Goal: Information Seeking & Learning: Learn about a topic

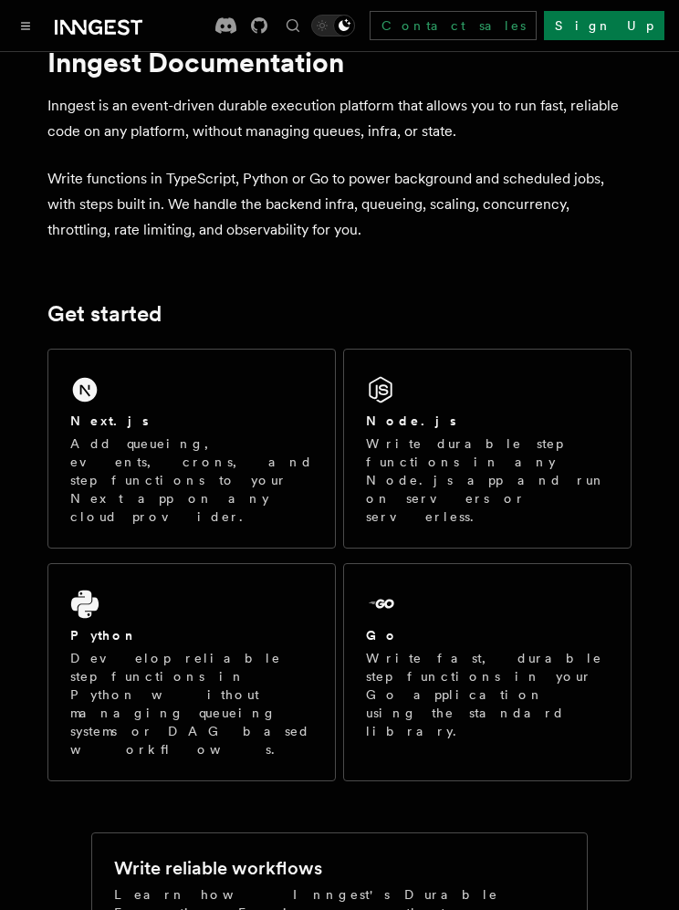
scroll to position [15, 0]
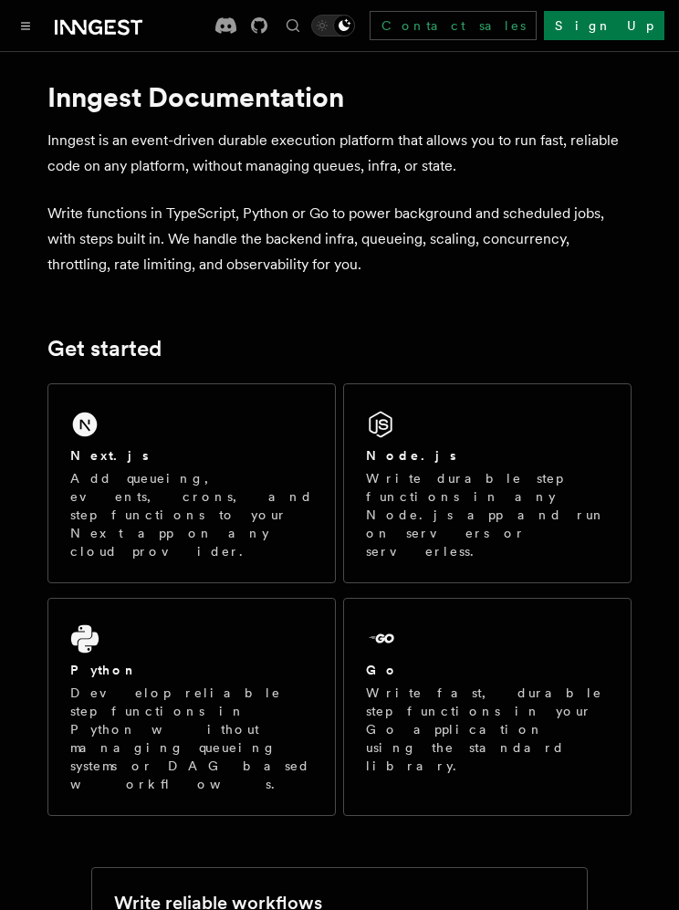
click at [185, 496] on p "Add queueing, events, crons, and step functions to your Next app on any cloud p…" at bounding box center [191, 514] width 243 height 91
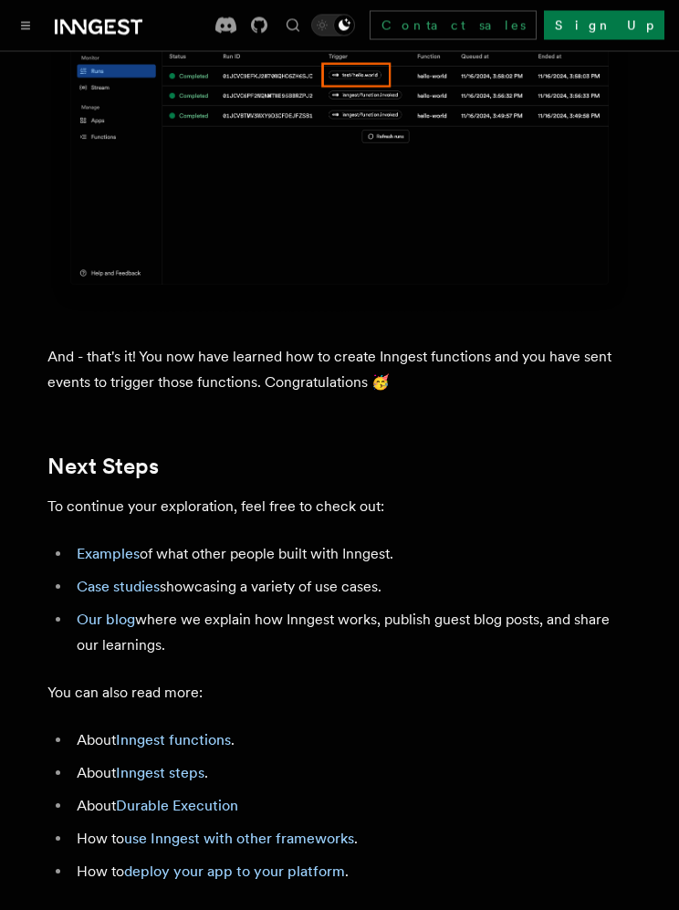
scroll to position [10263, 0]
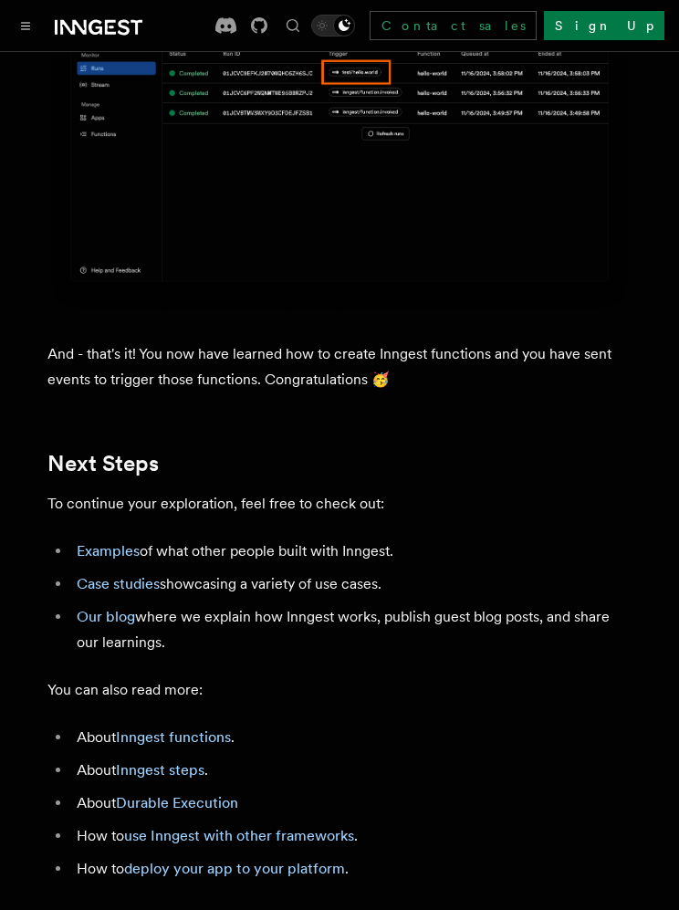
click at [124, 542] on link "Examples" at bounding box center [108, 550] width 63 height 17
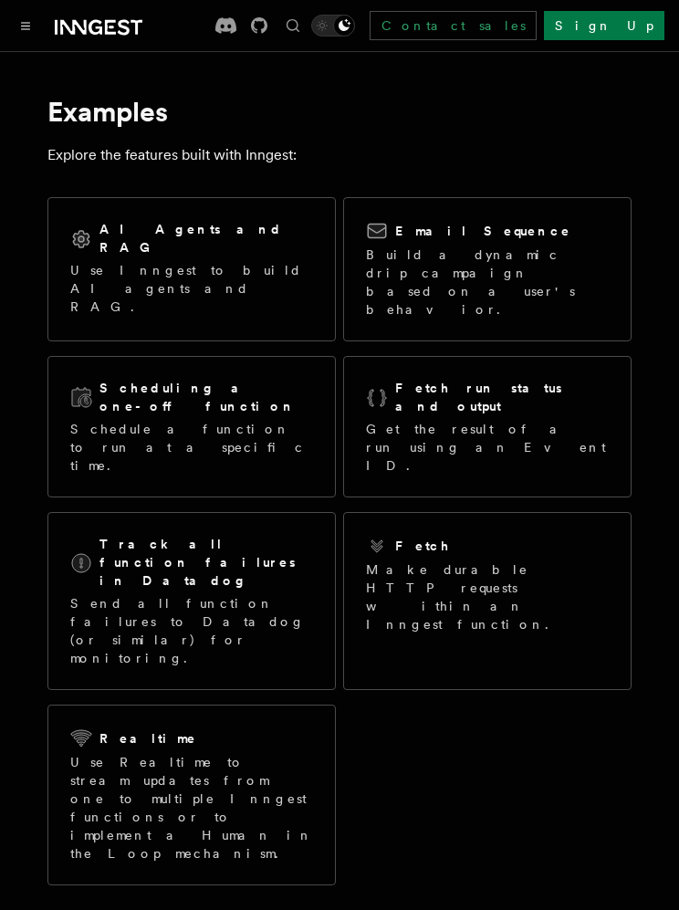
click at [271, 278] on div "AI Agents and RAG Use Inngest to build AI agents and RAG." at bounding box center [191, 268] width 287 height 140
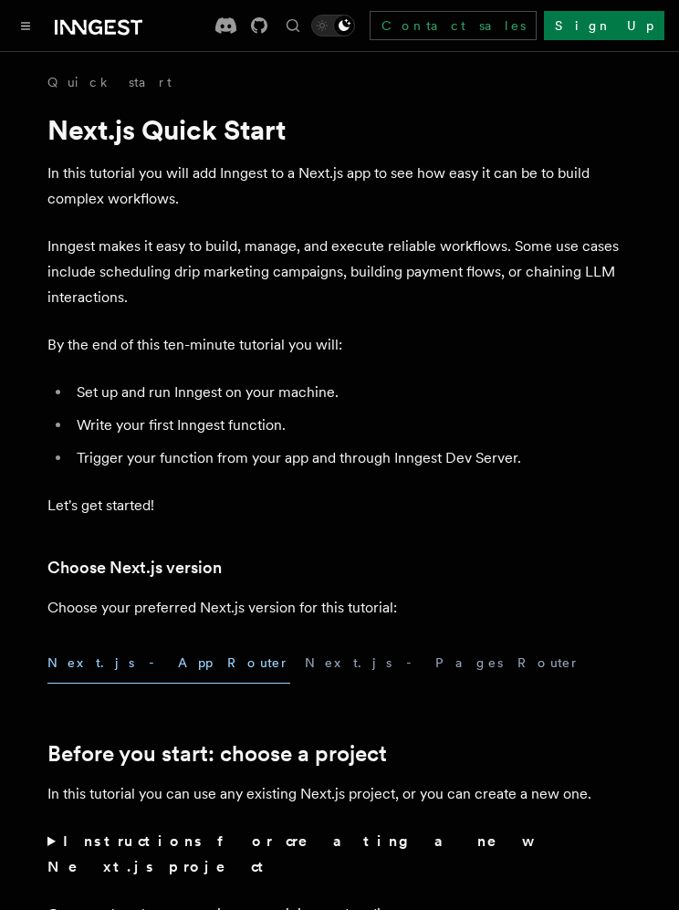
scroll to position [10263, 0]
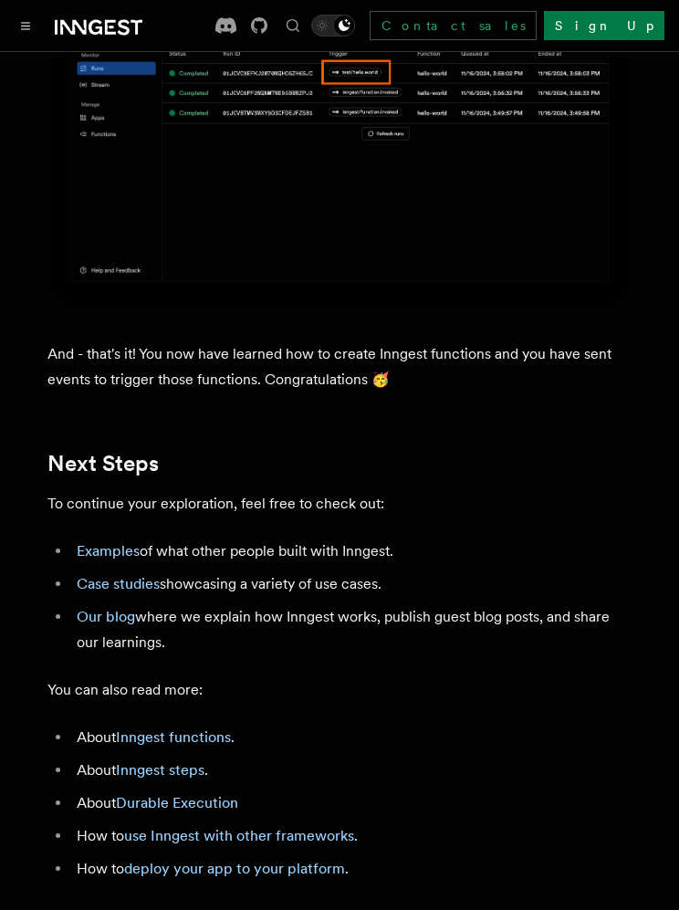
click at [137, 575] on link "Case studies" at bounding box center [118, 583] width 83 height 17
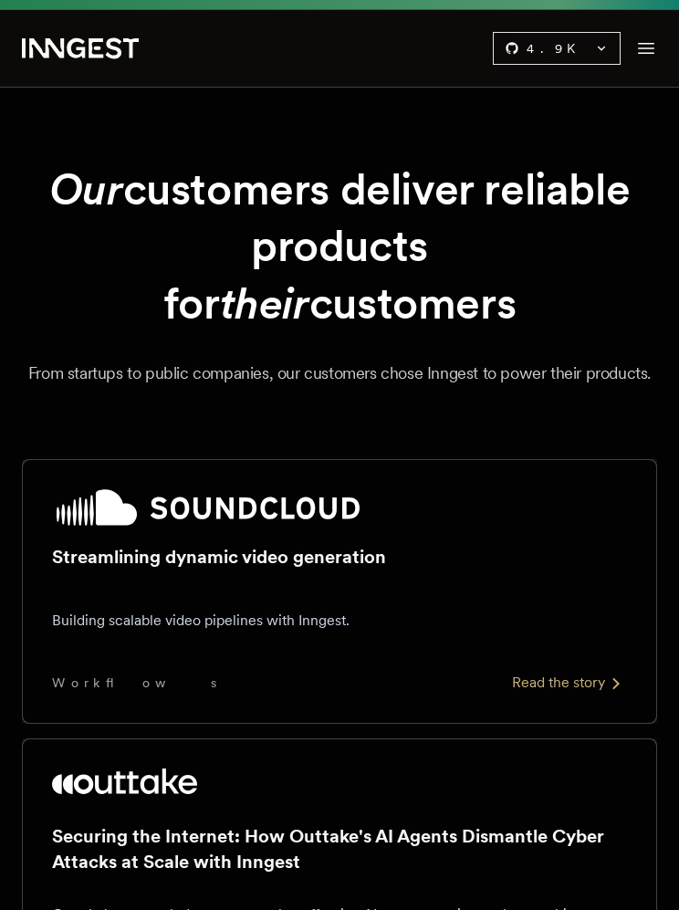
scroll to position [48, 0]
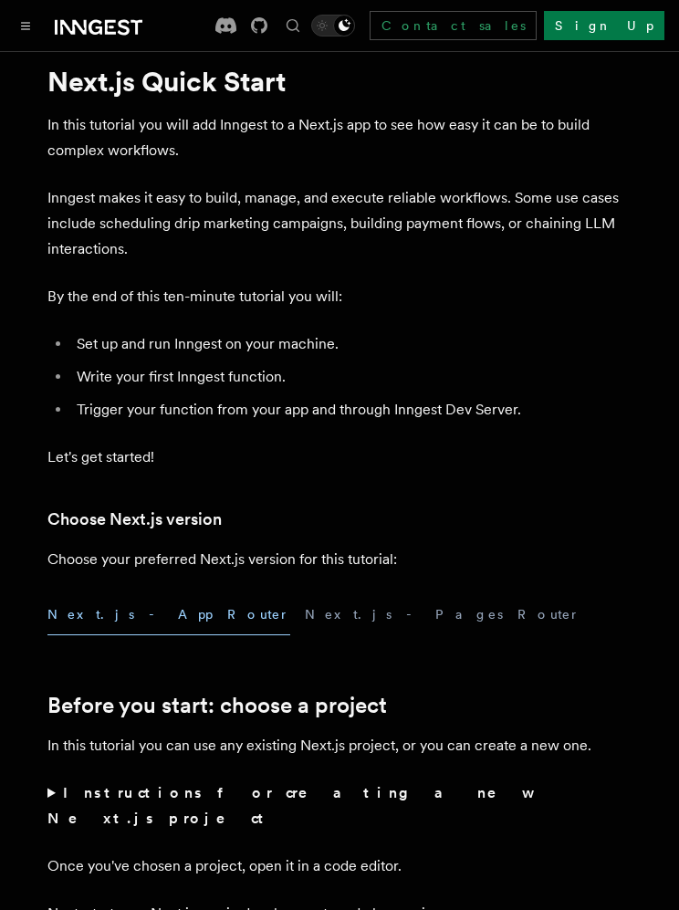
scroll to position [10263, 0]
